Goal: Find specific page/section: Find specific page/section

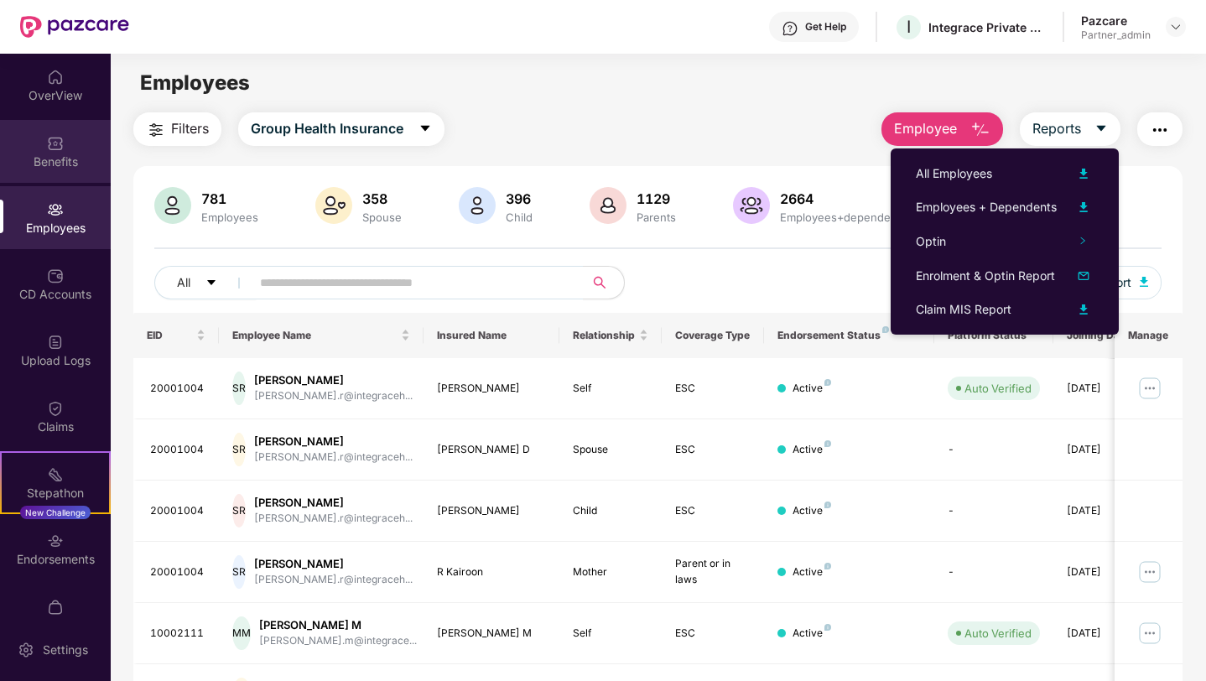
click at [70, 162] on div "Benefits" at bounding box center [55, 161] width 111 height 17
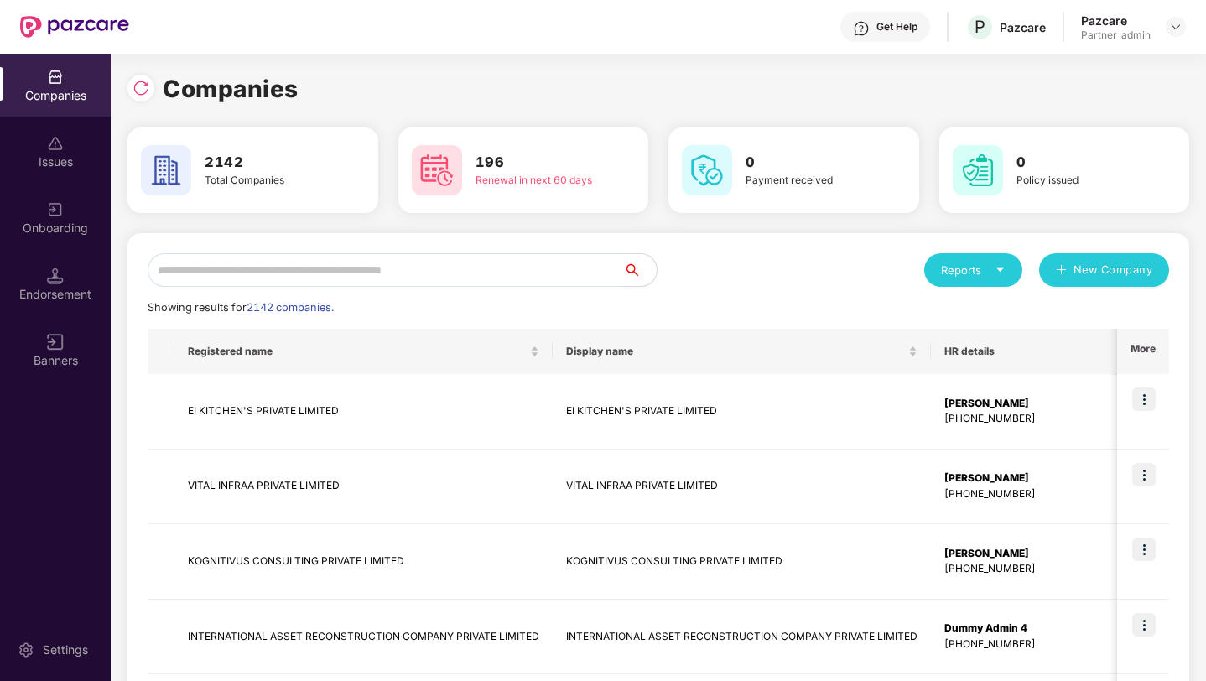
click at [236, 272] on input "text" at bounding box center [386, 270] width 476 height 34
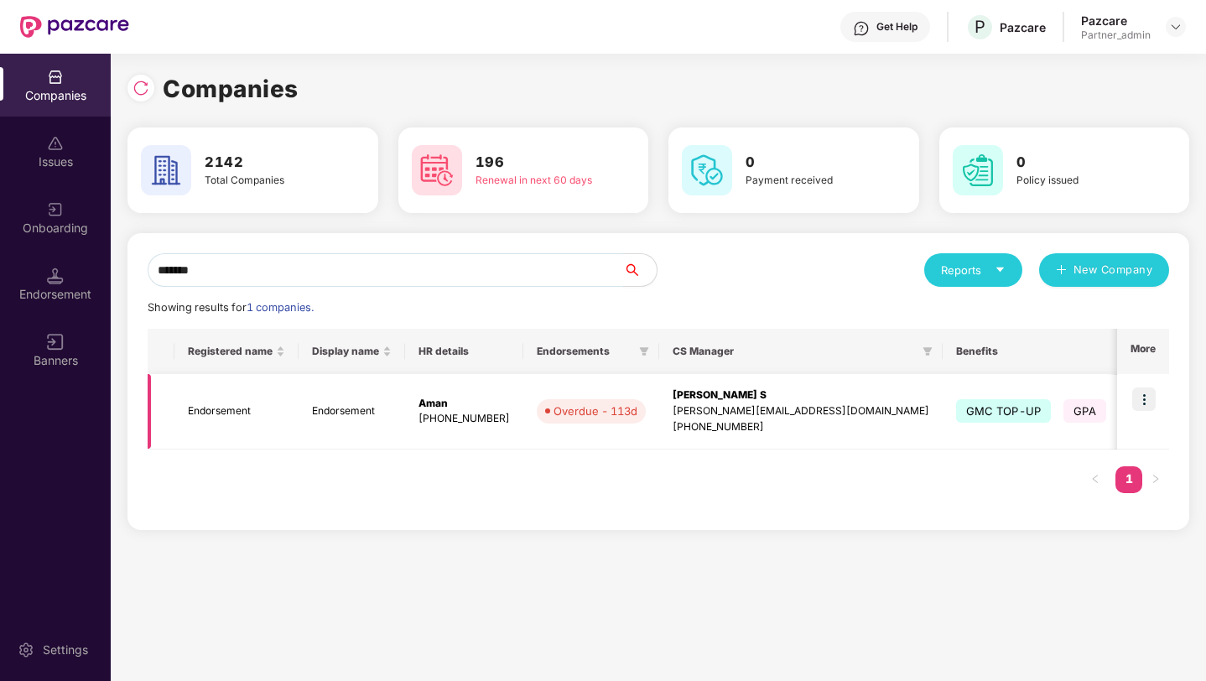
type input "*******"
click at [1142, 399] on img at bounding box center [1143, 399] width 23 height 23
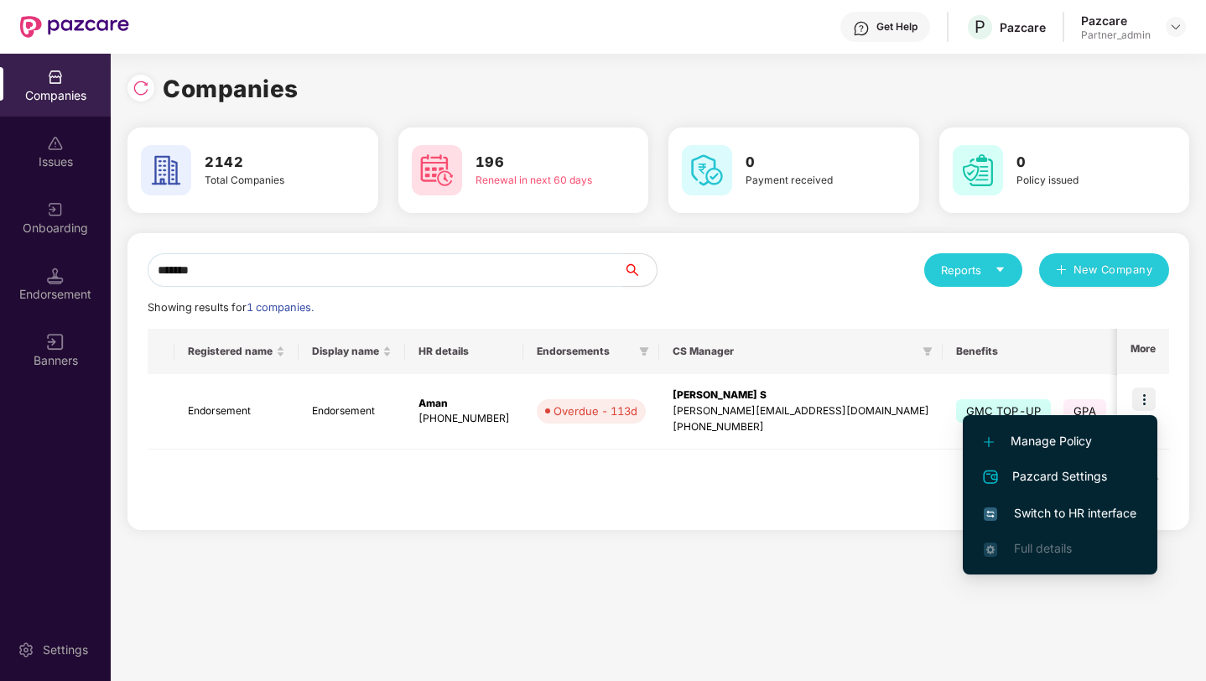
click at [1044, 511] on span "Switch to HR interface" at bounding box center [1060, 513] width 153 height 18
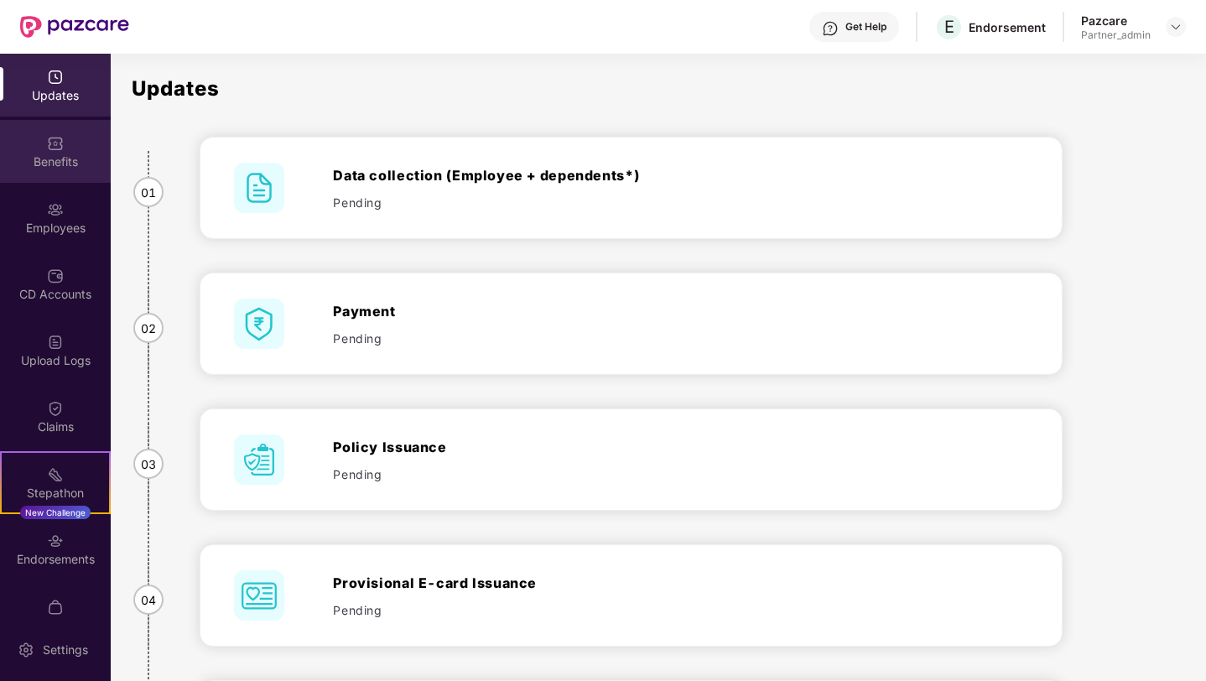
click at [93, 144] on div "Benefits" at bounding box center [55, 151] width 111 height 63
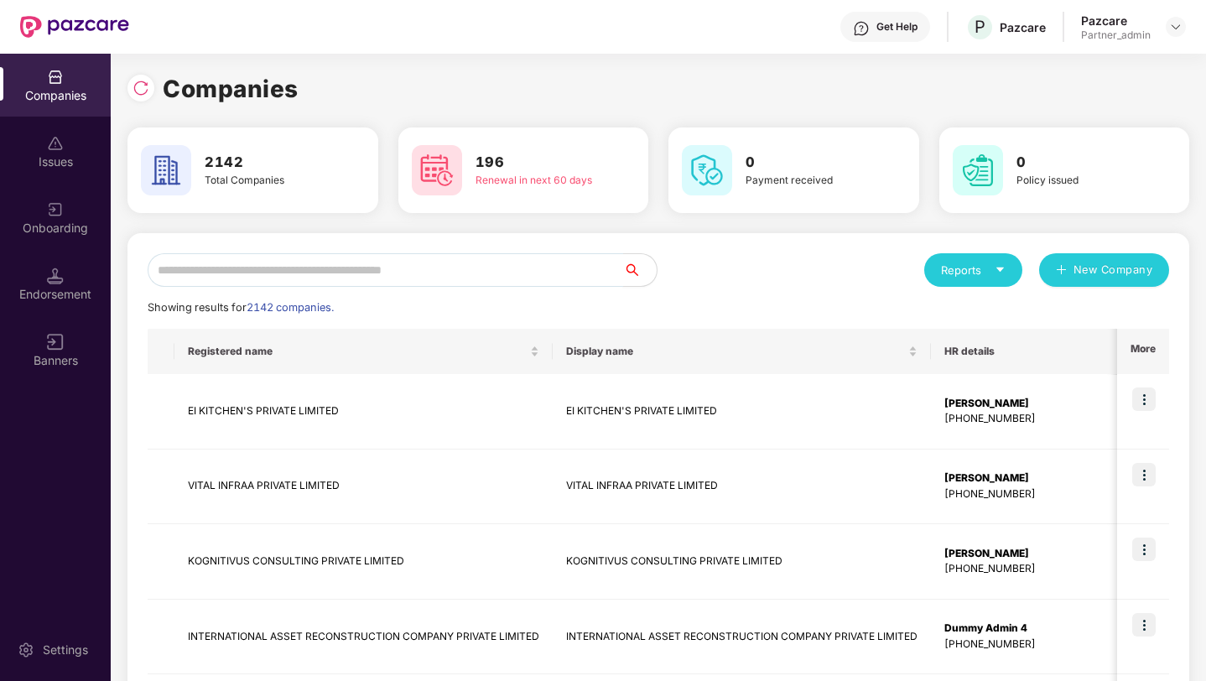
click at [193, 268] on input "text" at bounding box center [386, 270] width 476 height 34
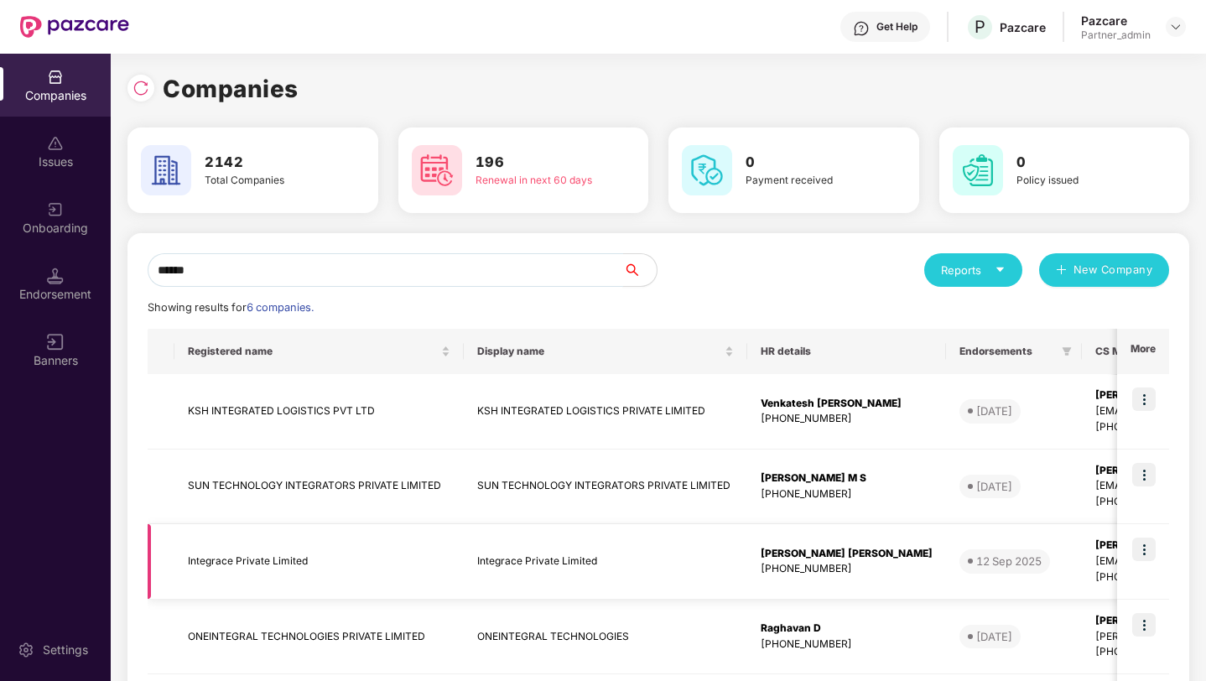
type input "******"
click at [1154, 552] on img at bounding box center [1143, 549] width 23 height 23
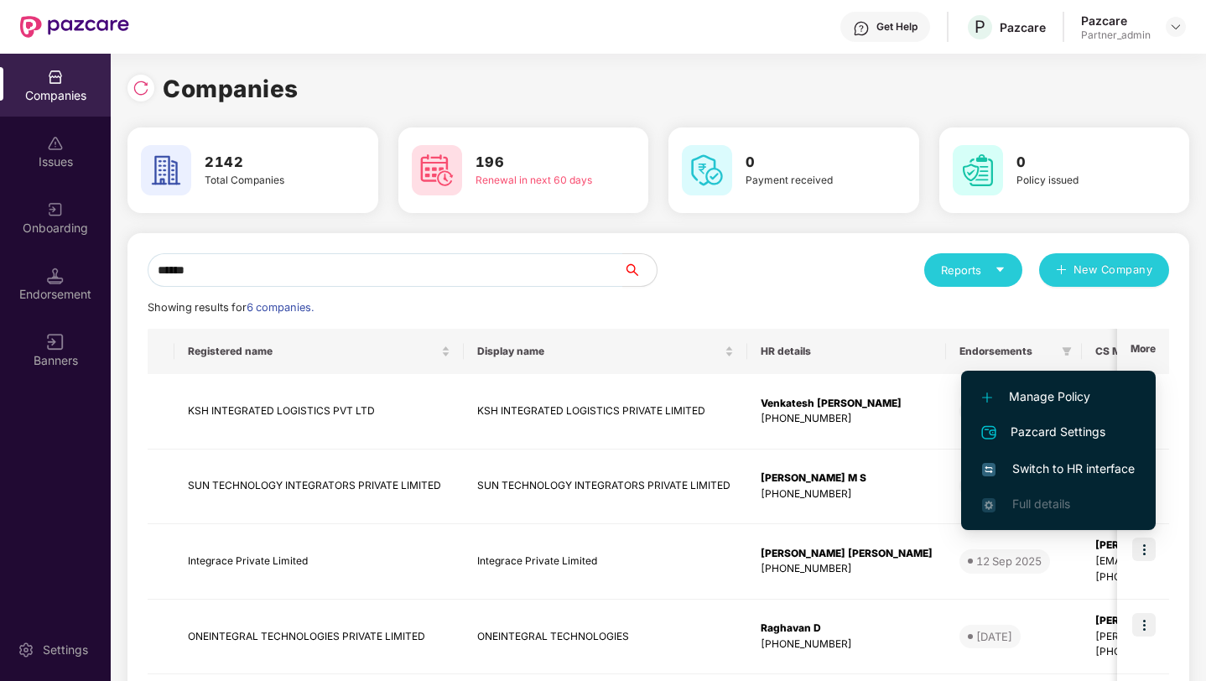
click at [1048, 471] on span "Switch to HR interface" at bounding box center [1058, 469] width 153 height 18
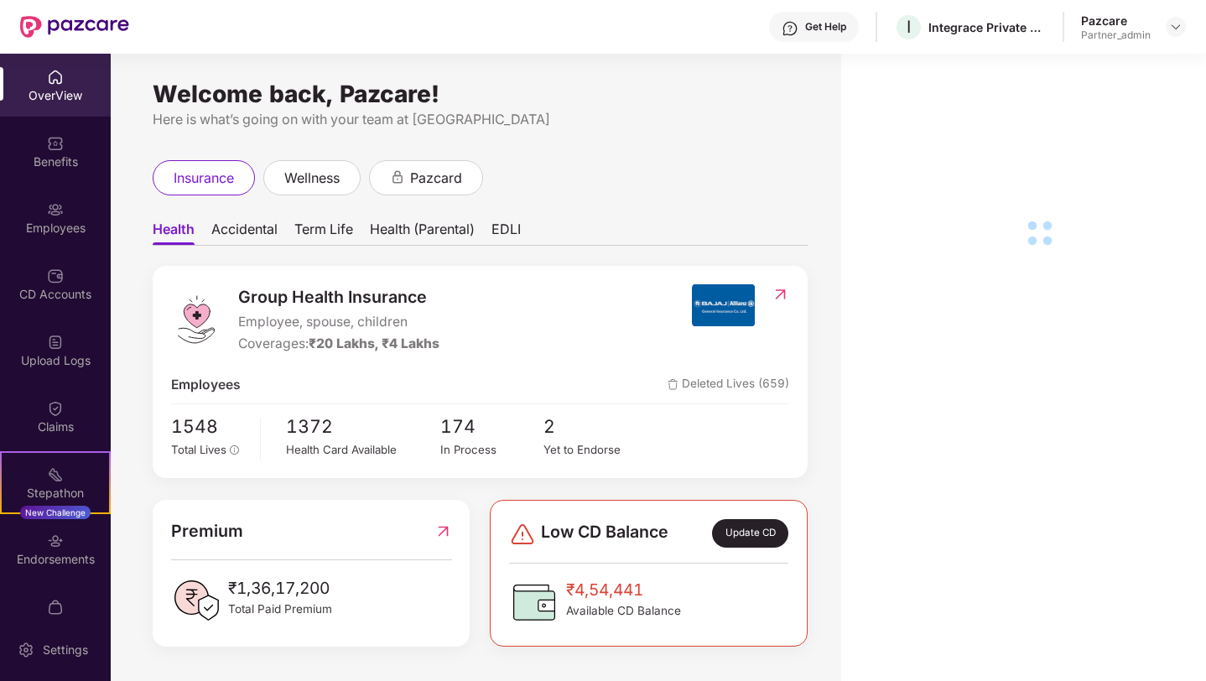
click at [35, 247] on div "Employees" at bounding box center [55, 217] width 111 height 63
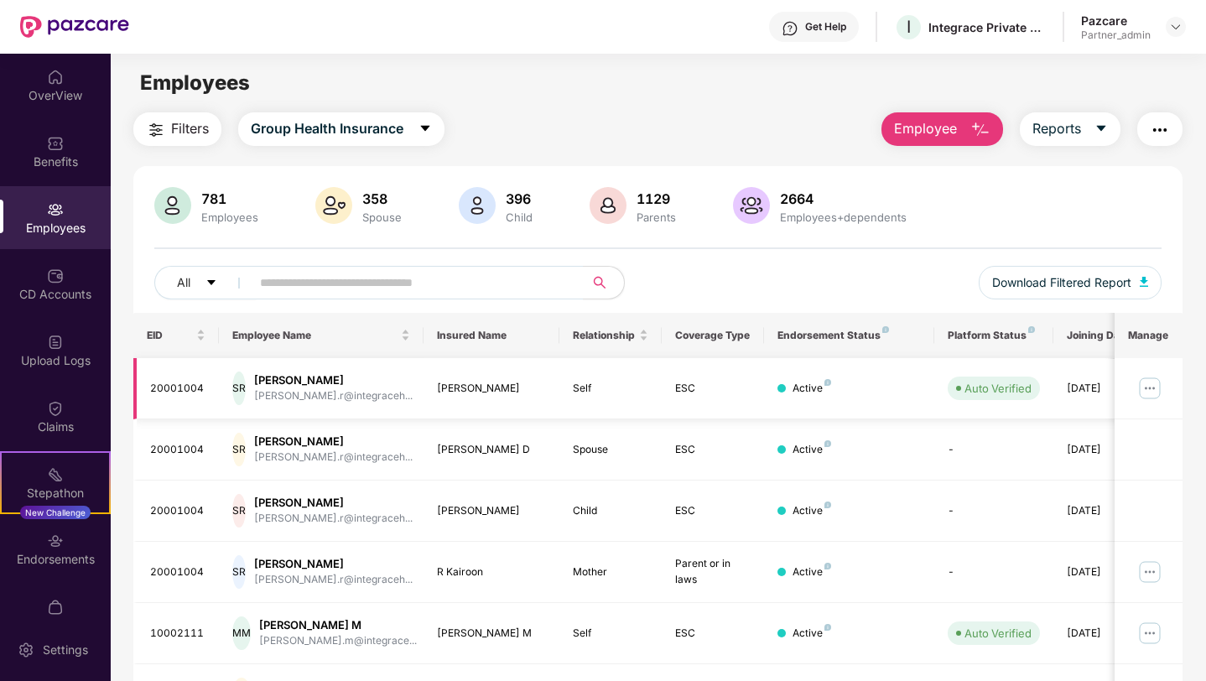
click at [1153, 383] on img at bounding box center [1150, 388] width 27 height 27
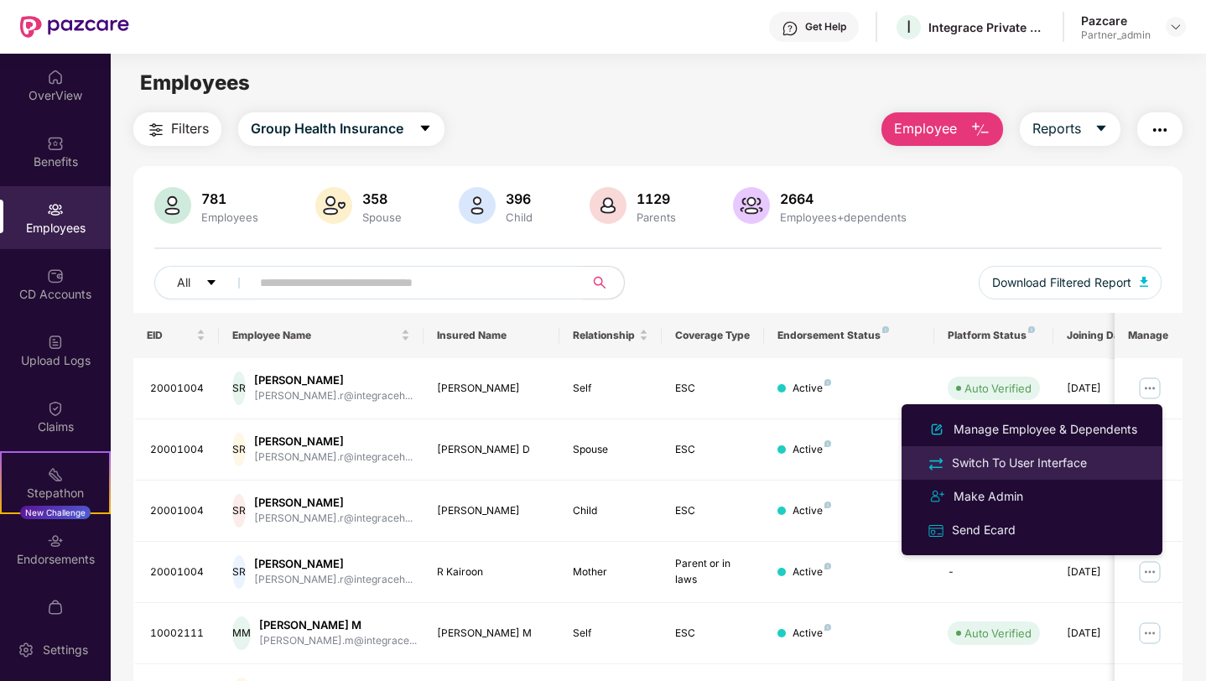
click at [989, 466] on div "Switch To User Interface" at bounding box center [1020, 463] width 142 height 18
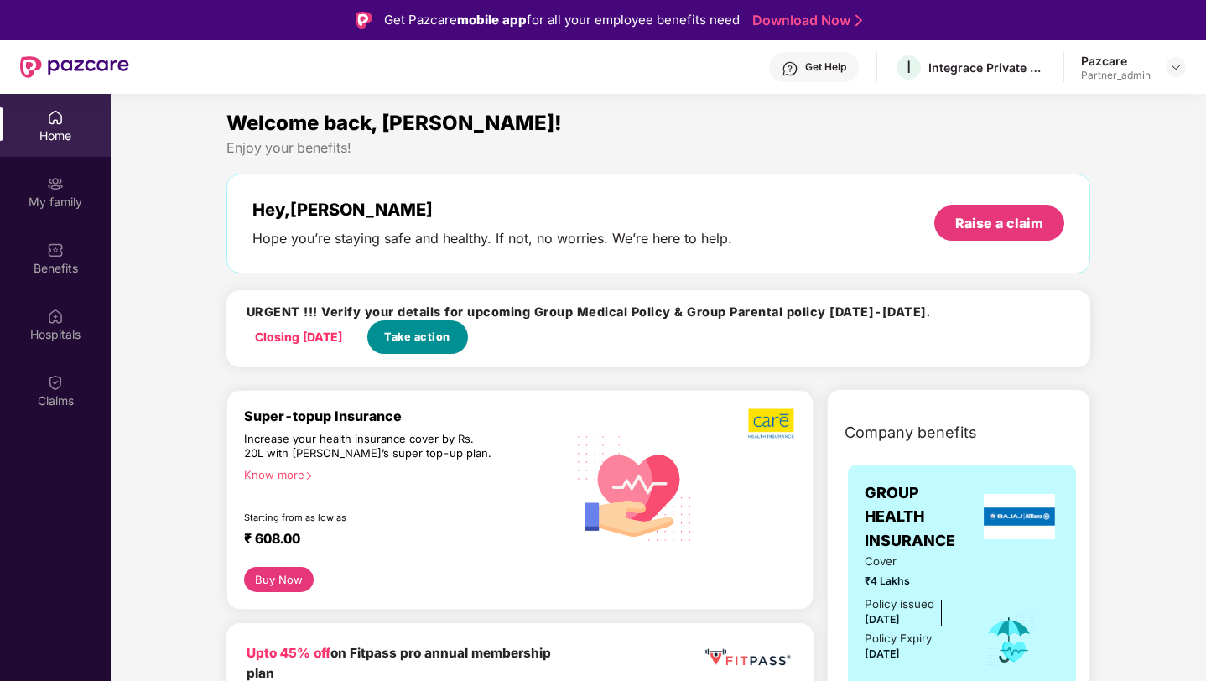
click at [449, 334] on span "Take action" at bounding box center [417, 337] width 66 height 17
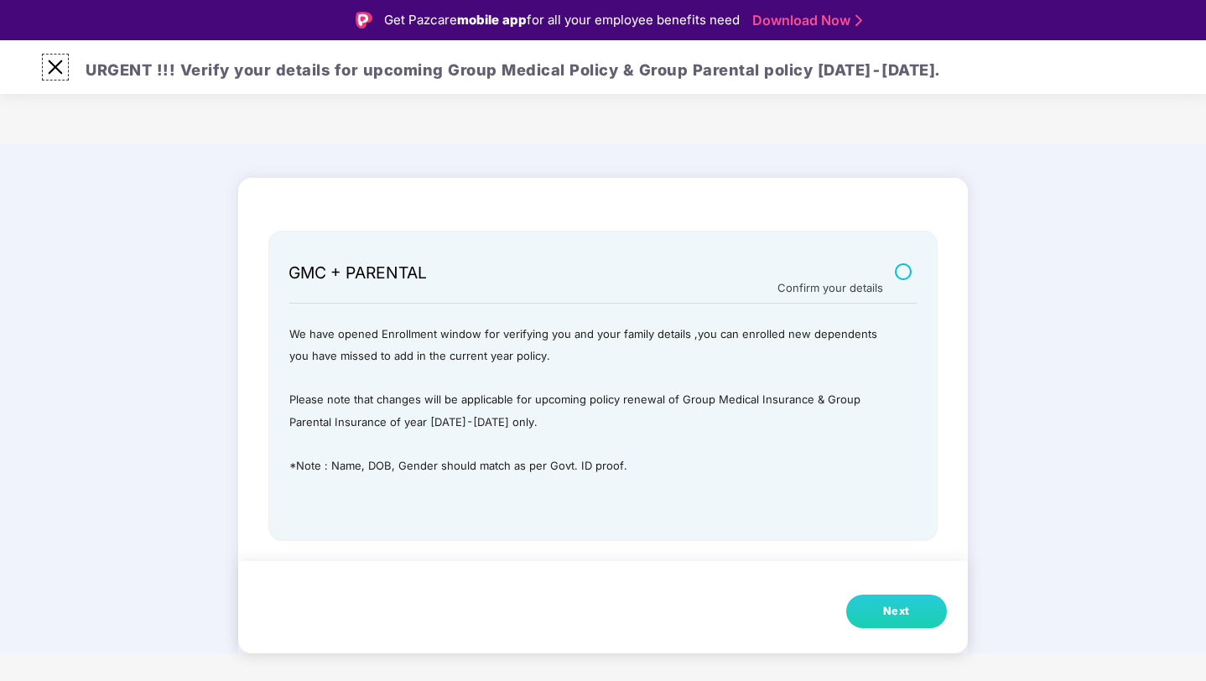
click at [66, 70] on img at bounding box center [55, 67] width 27 height 27
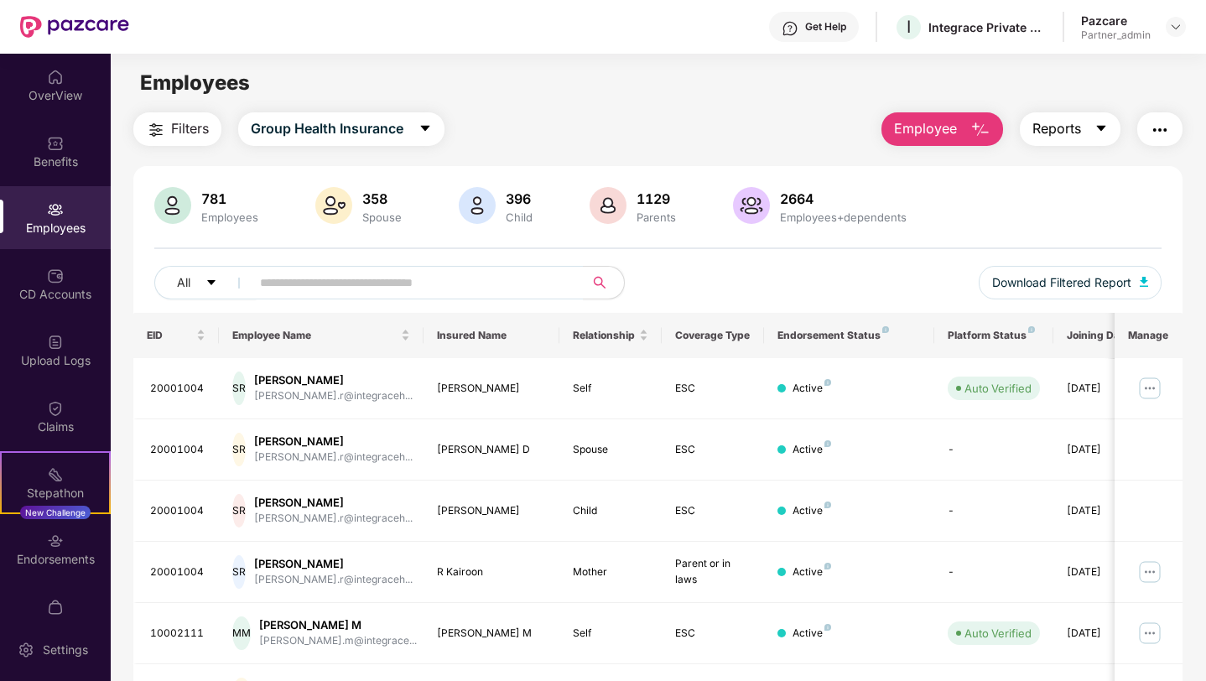
click at [1087, 137] on button "Reports" at bounding box center [1070, 129] width 101 height 34
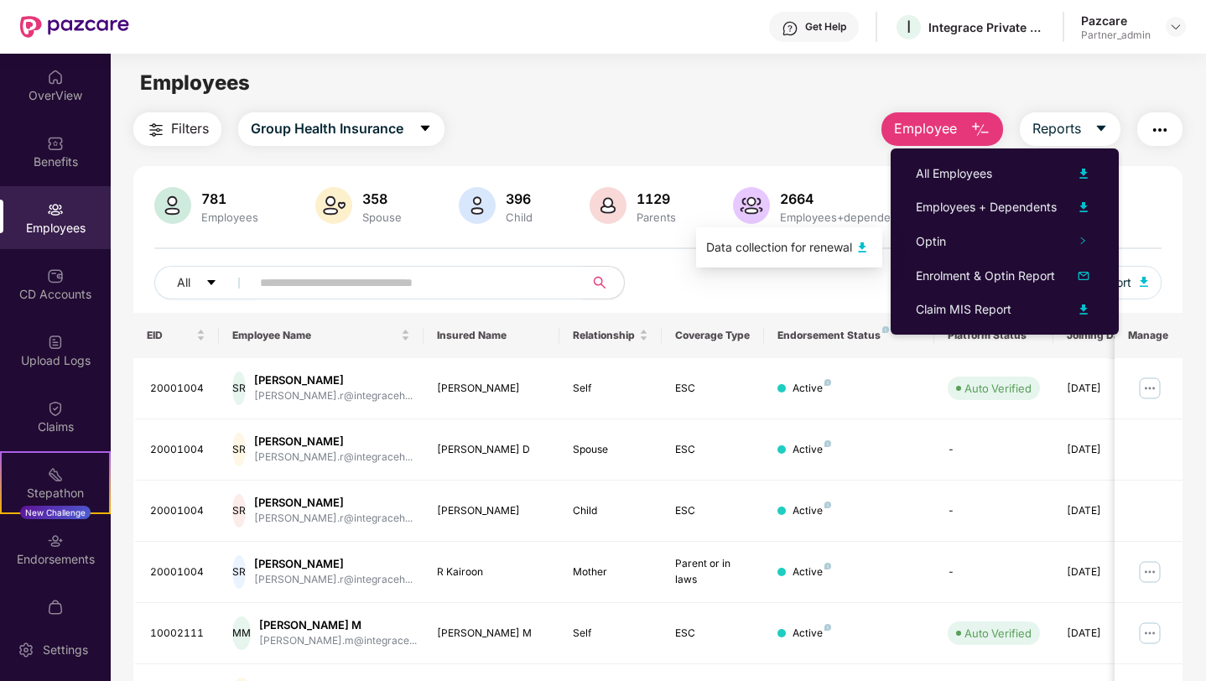
click at [796, 247] on div "Data collection for renewal" at bounding box center [779, 247] width 146 height 18
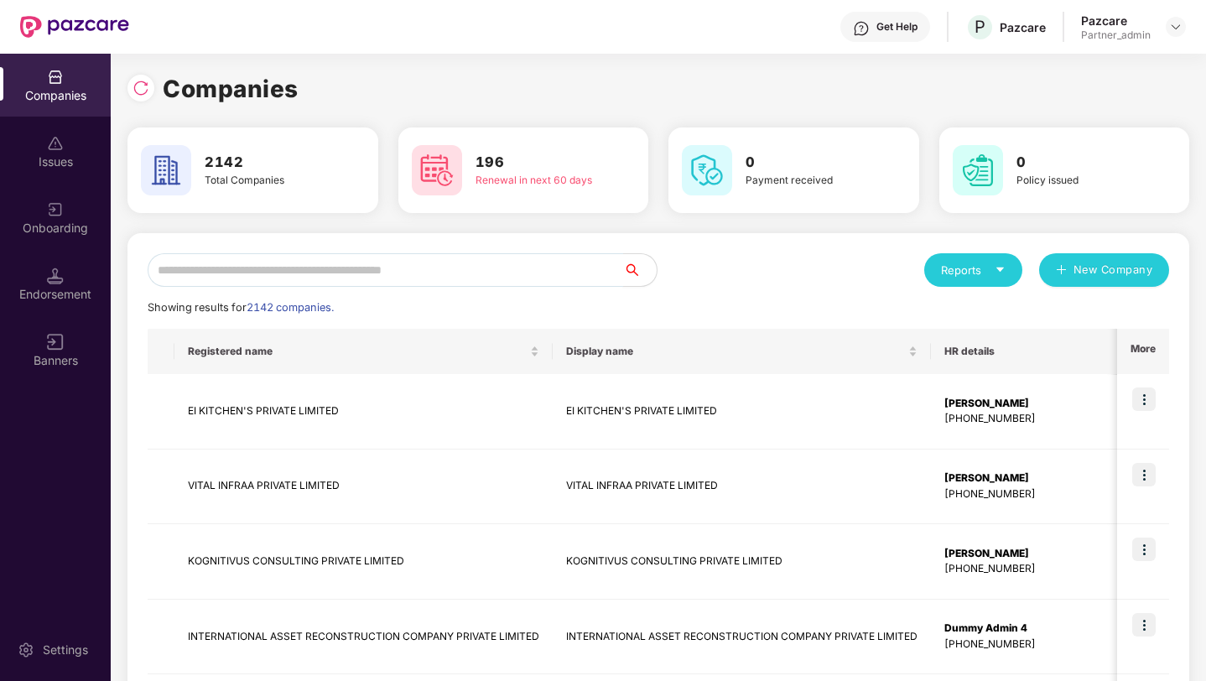
click at [310, 264] on input "text" at bounding box center [386, 270] width 476 height 34
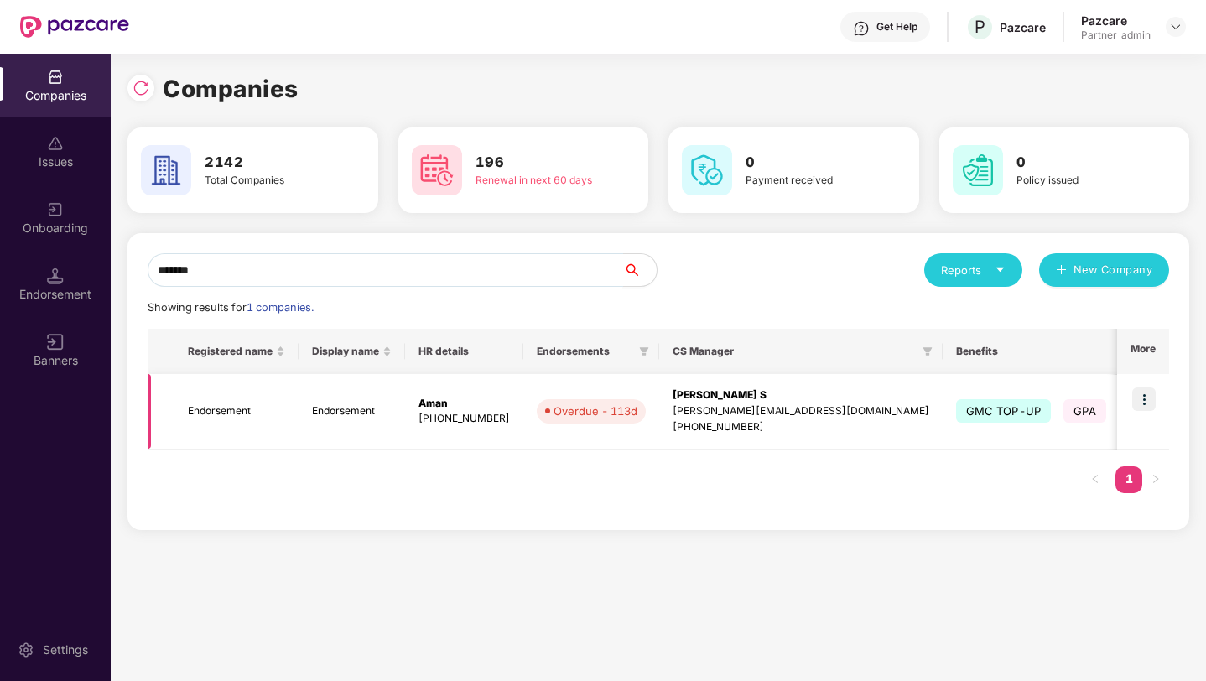
type input "*******"
click at [1140, 410] on img at bounding box center [1143, 399] width 23 height 23
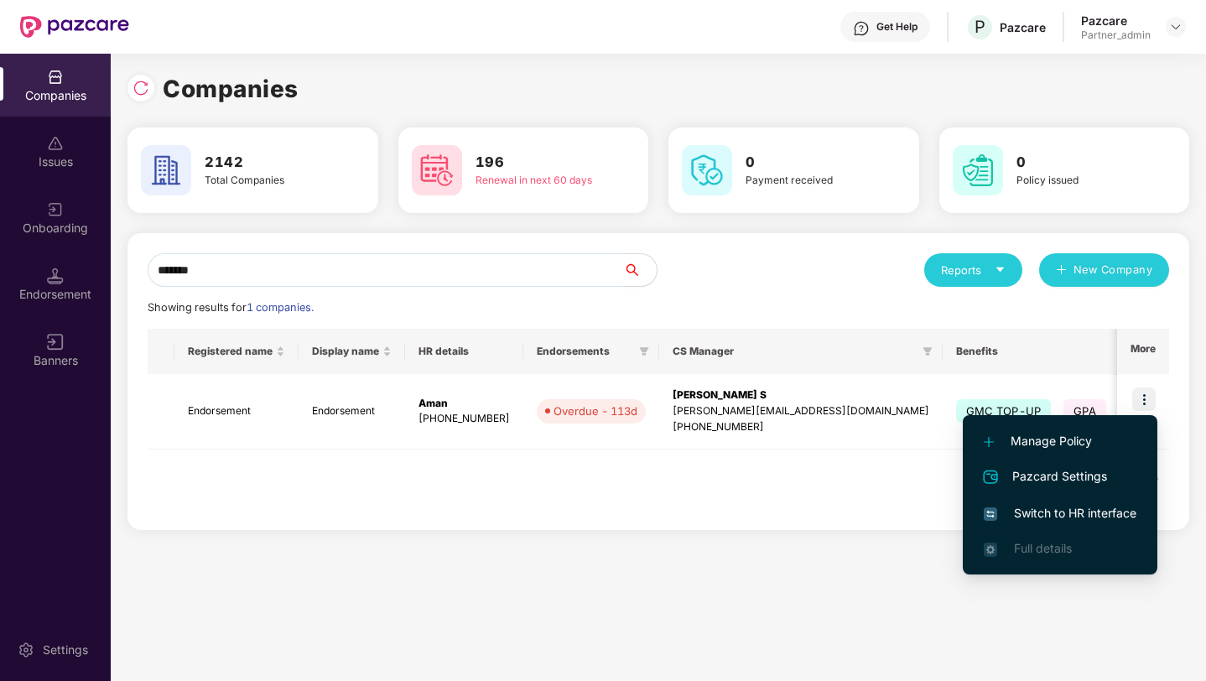
click at [1031, 513] on span "Switch to HR interface" at bounding box center [1060, 513] width 153 height 18
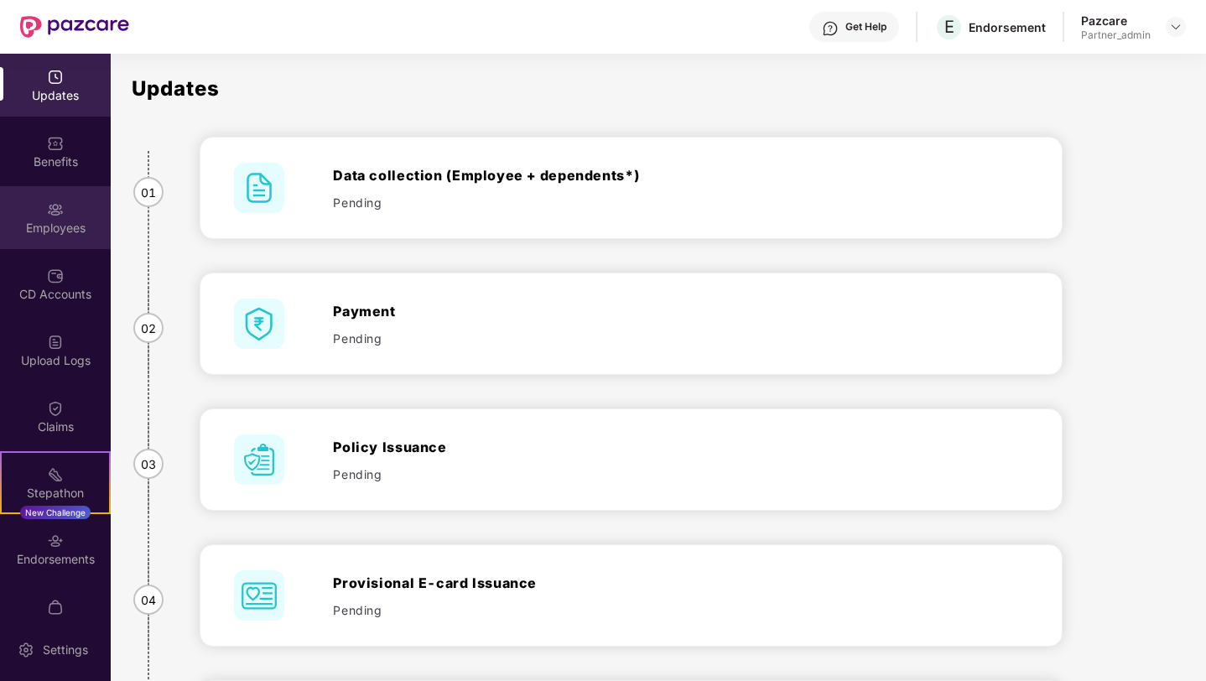
click at [24, 221] on div "Employees" at bounding box center [55, 228] width 111 height 17
